Goal: Transaction & Acquisition: Purchase product/service

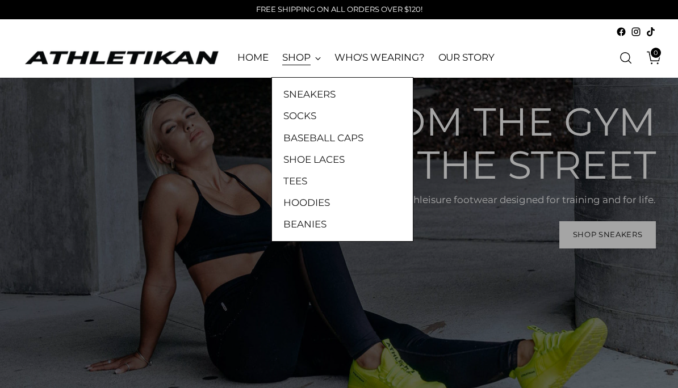
click at [345, 95] on link "SNEAKERS" at bounding box center [342, 94] width 118 height 15
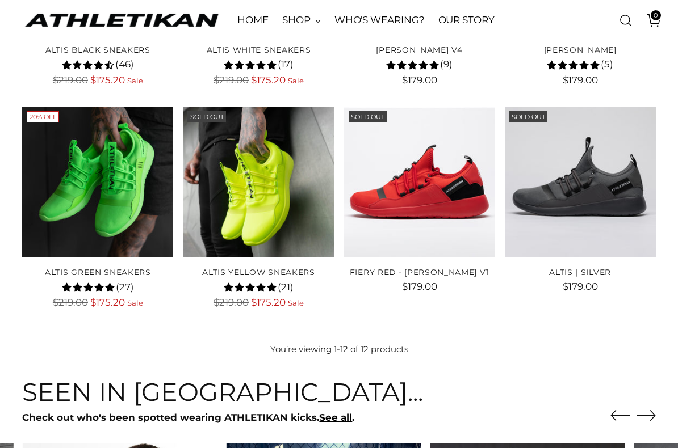
scroll to position [520, 0]
click at [594, 150] on img "ALTIS | SILVER" at bounding box center [579, 182] width 151 height 151
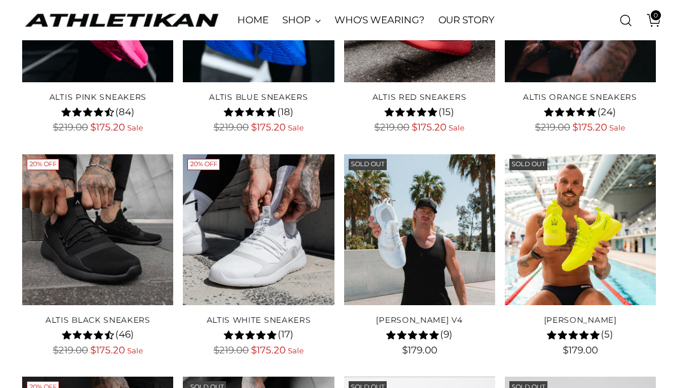
scroll to position [243, 0]
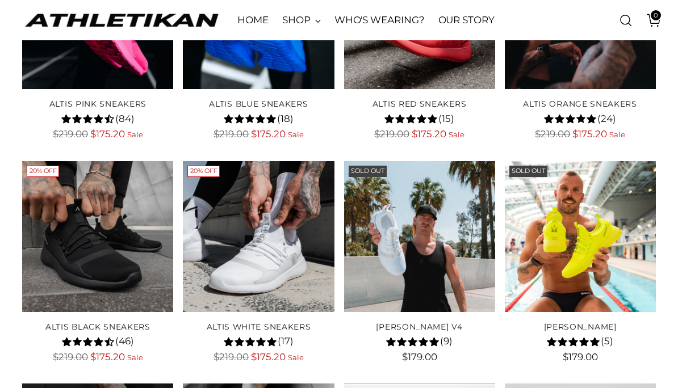
click at [80, 301] on img "ALTIS Black Sneakers" at bounding box center [97, 236] width 151 height 151
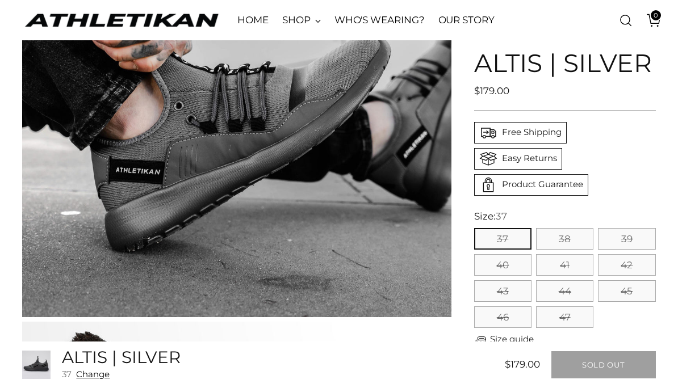
scroll to position [645, 0]
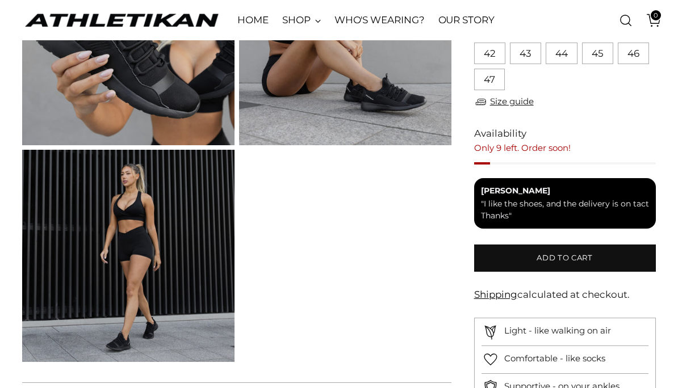
scroll to position [1033, 0]
